Goal: Find specific page/section: Find specific page/section

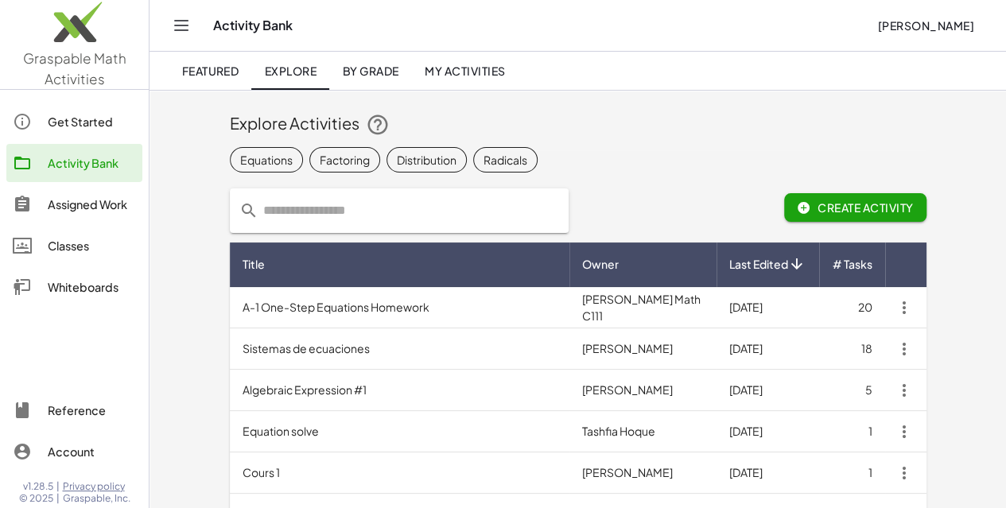
click at [86, 248] on div "Classes" at bounding box center [92, 245] width 88 height 19
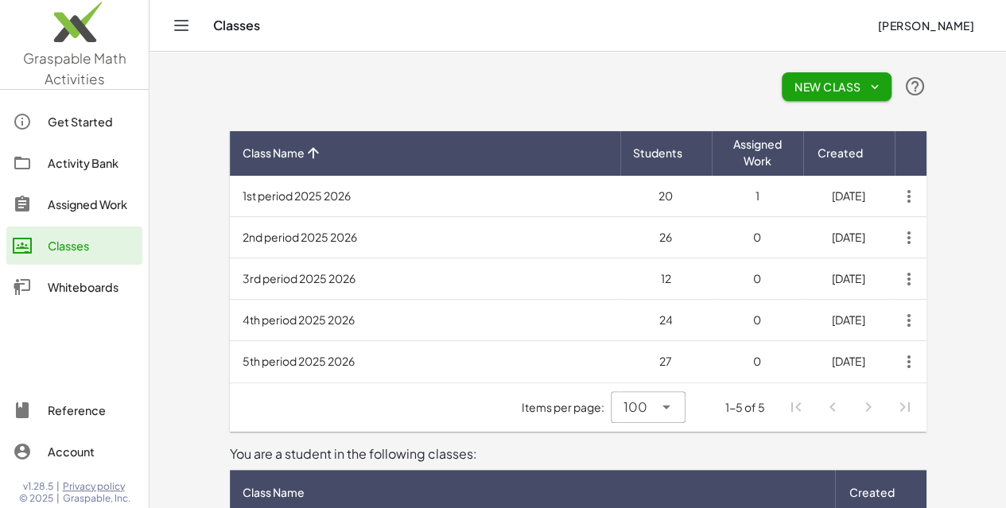
click at [259, 281] on td "3rd period 2025 2026" at bounding box center [425, 279] width 391 height 41
click at [236, 278] on td "3rd period 2025 2026" at bounding box center [425, 279] width 391 height 41
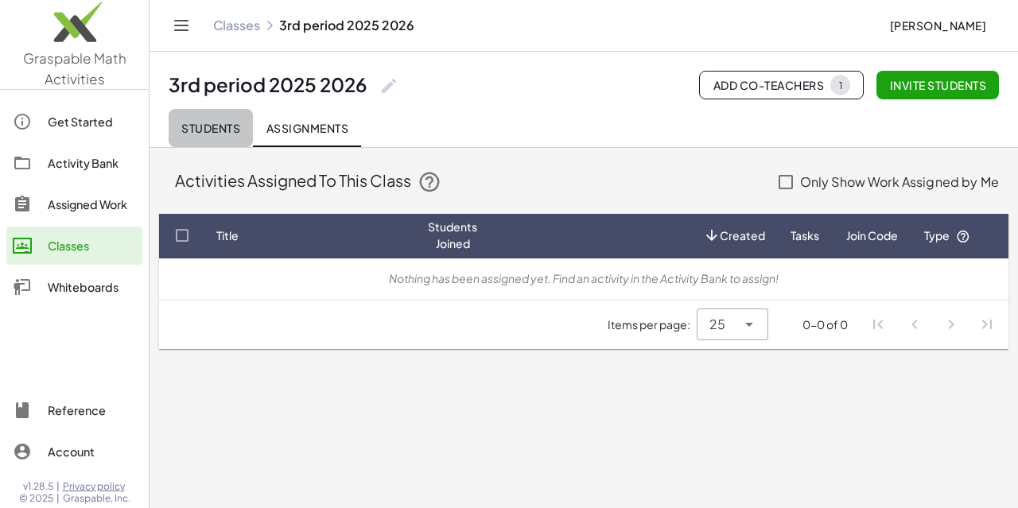
click at [219, 124] on span "Students" at bounding box center [210, 128] width 59 height 14
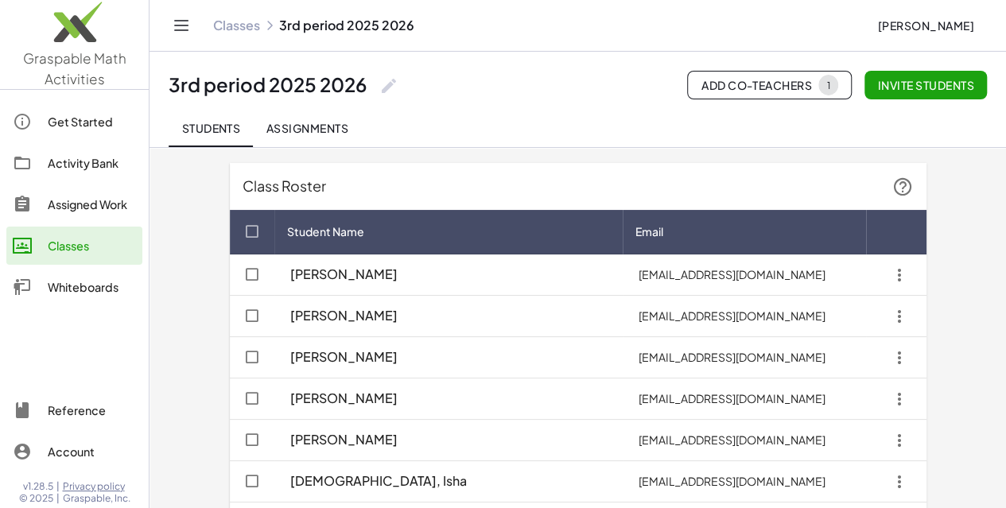
click at [623, 217] on th "Student Name" at bounding box center [744, 232] width 243 height 45
